Goal: Information Seeking & Learning: Learn about a topic

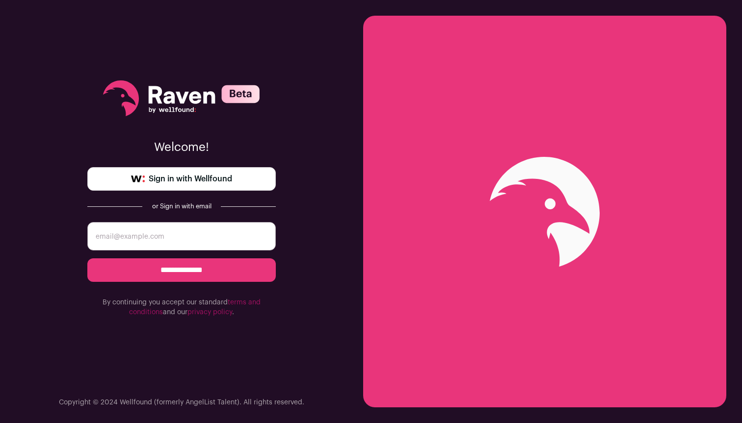
click at [164, 181] on span "Sign in with Wellfound" at bounding box center [190, 179] width 83 height 12
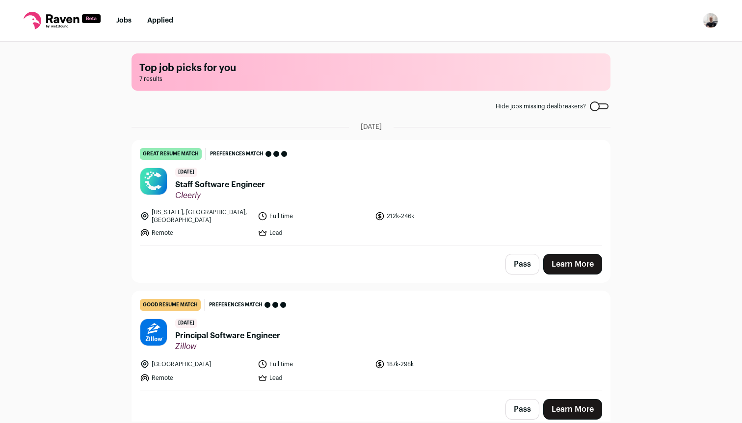
click at [239, 183] on span "Staff Software Engineer" at bounding box center [220, 185] width 90 height 12
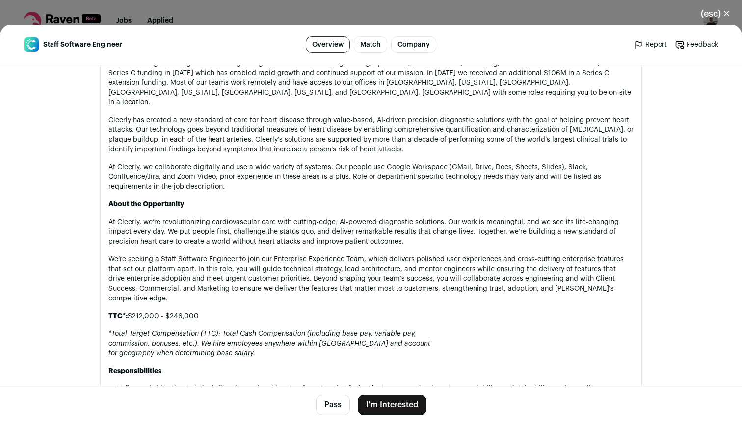
scroll to position [549, 0]
click at [726, 14] on button "(esc) ✕" at bounding box center [715, 14] width 53 height 22
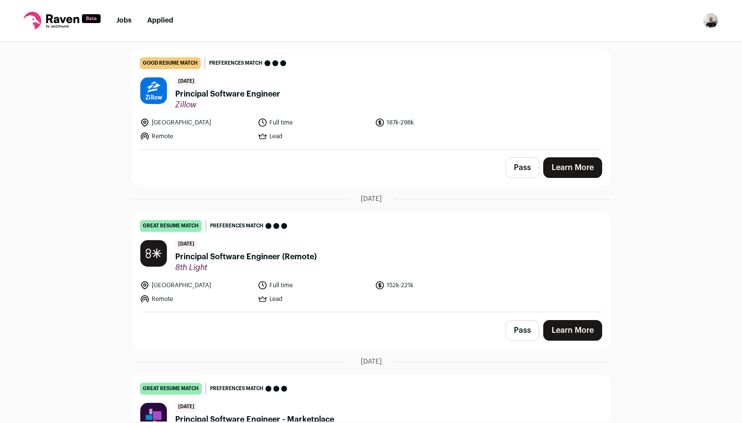
scroll to position [0, 0]
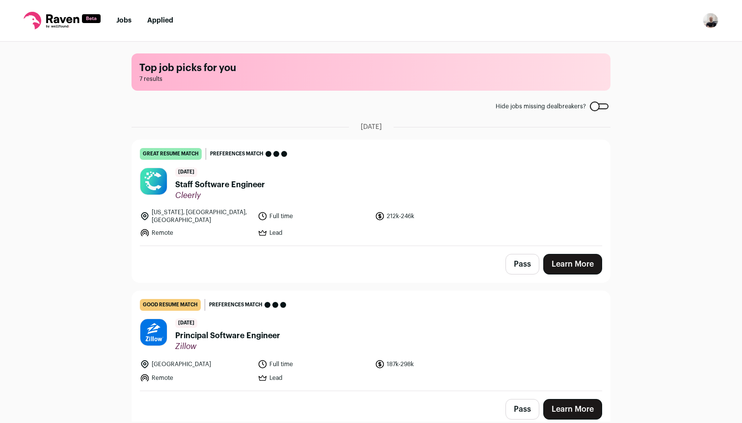
click at [230, 330] on span "Principal Software Engineer" at bounding box center [227, 336] width 105 height 12
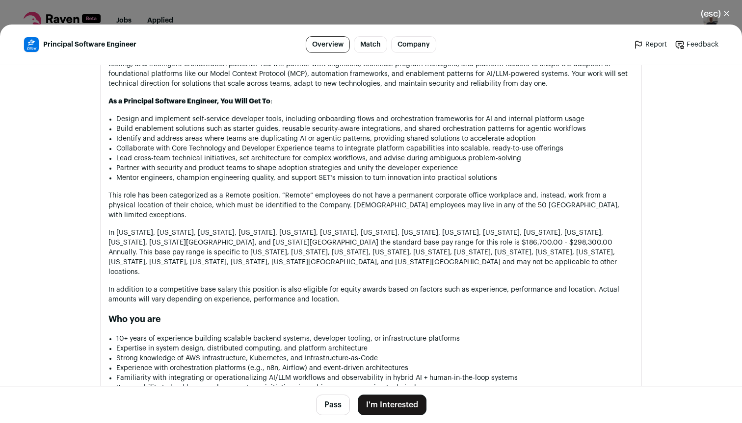
scroll to position [583, 0]
